Goal: Navigation & Orientation: Go to known website

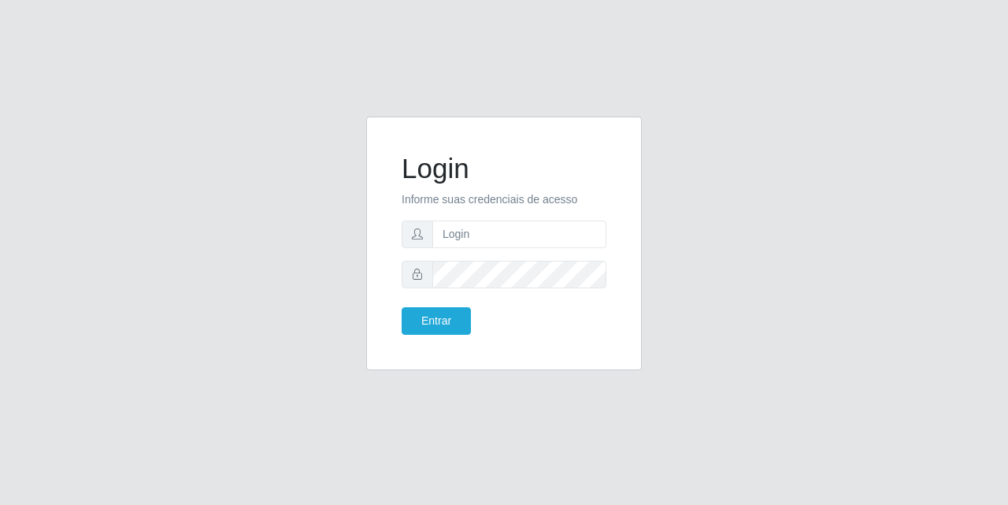
click at [516, 94] on div "Login Informe suas credenciais de acesso Entrar" at bounding box center [504, 252] width 1008 height 505
